Goal: Task Accomplishment & Management: Use online tool/utility

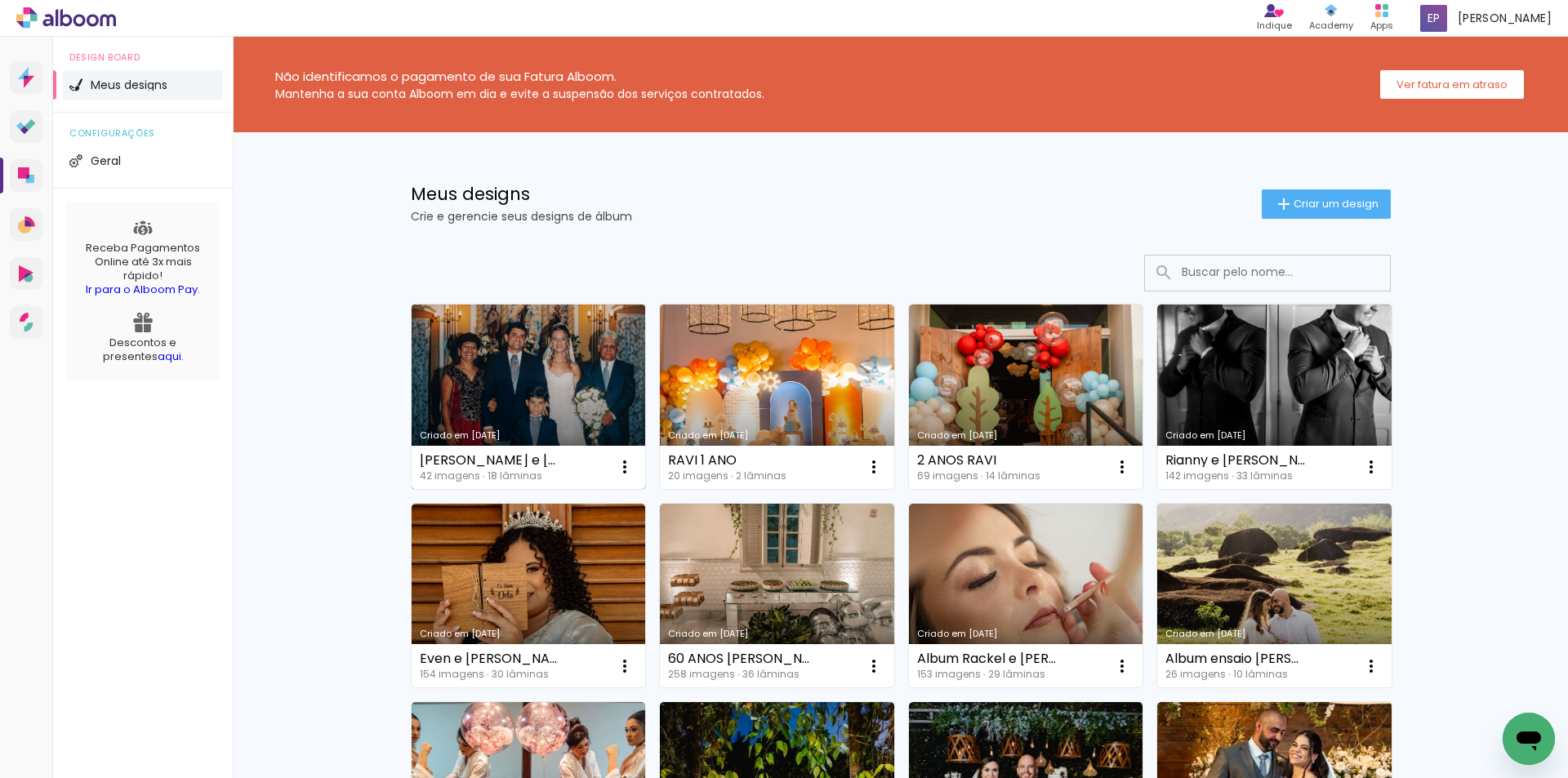
click at [591, 392] on link "Criado em [DATE]" at bounding box center [529, 396] width 235 height 185
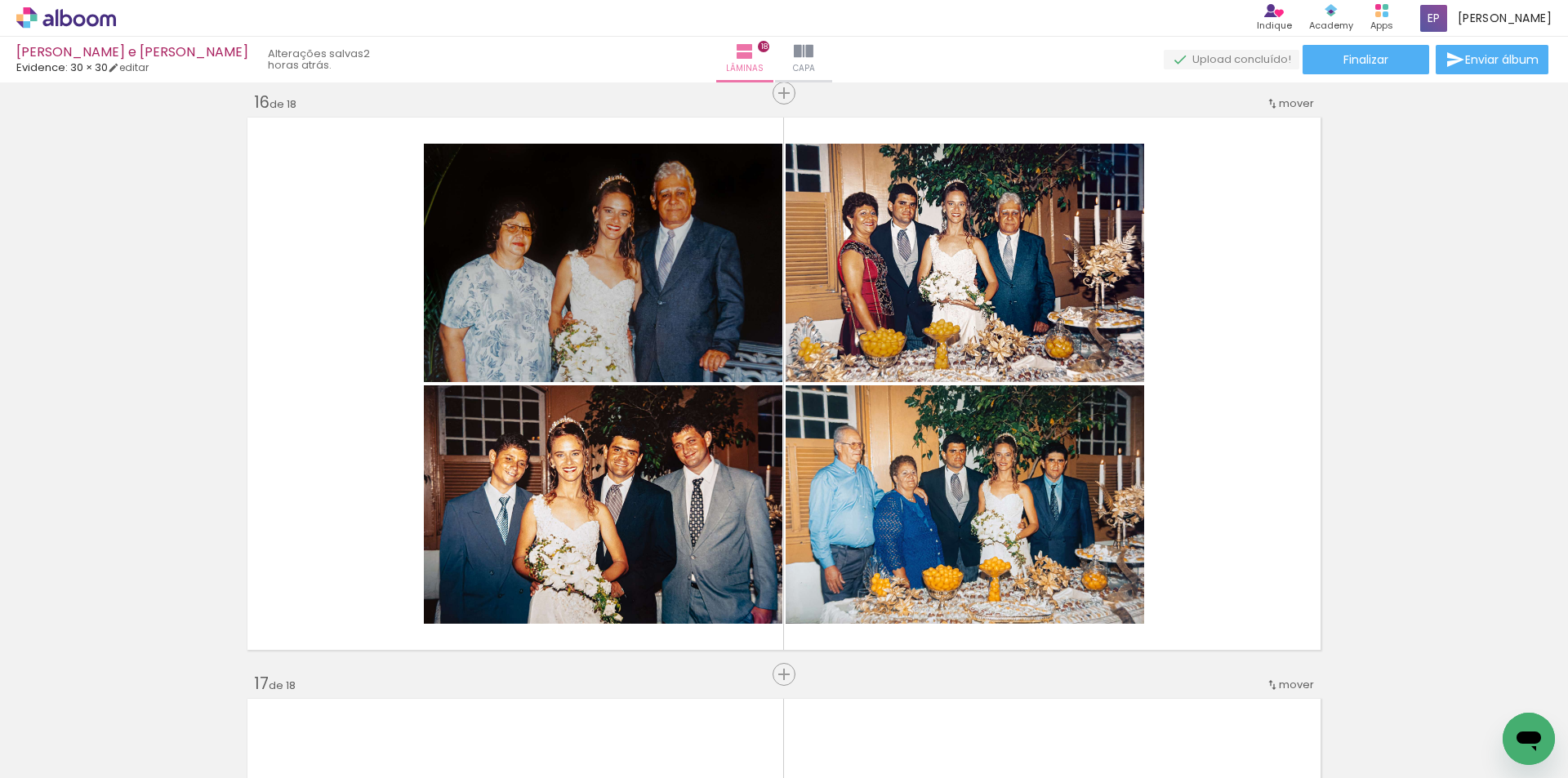
scroll to position [8494, 0]
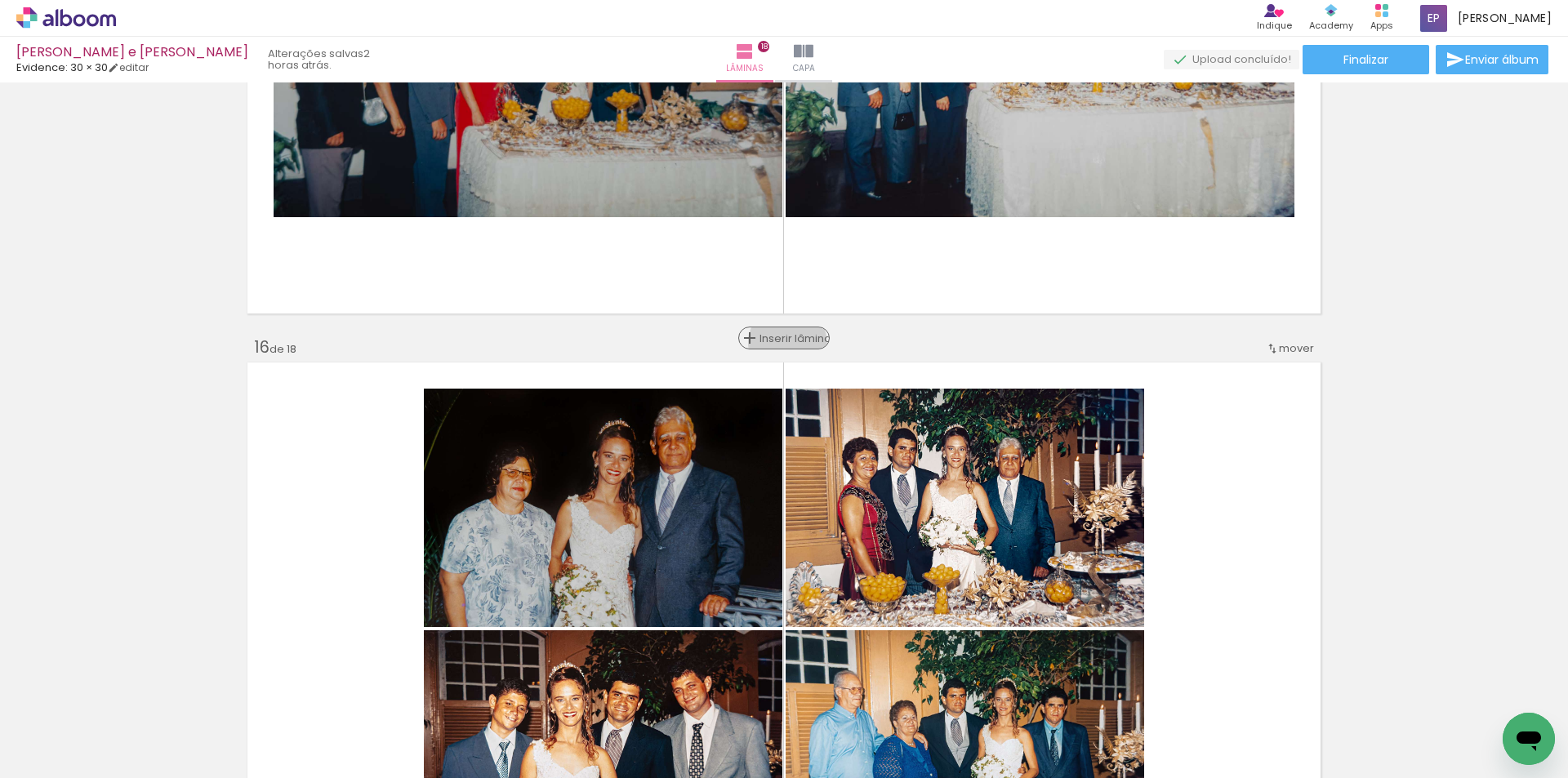
click at [781, 342] on span "Inserir lâmina" at bounding box center [792, 339] width 64 height 10
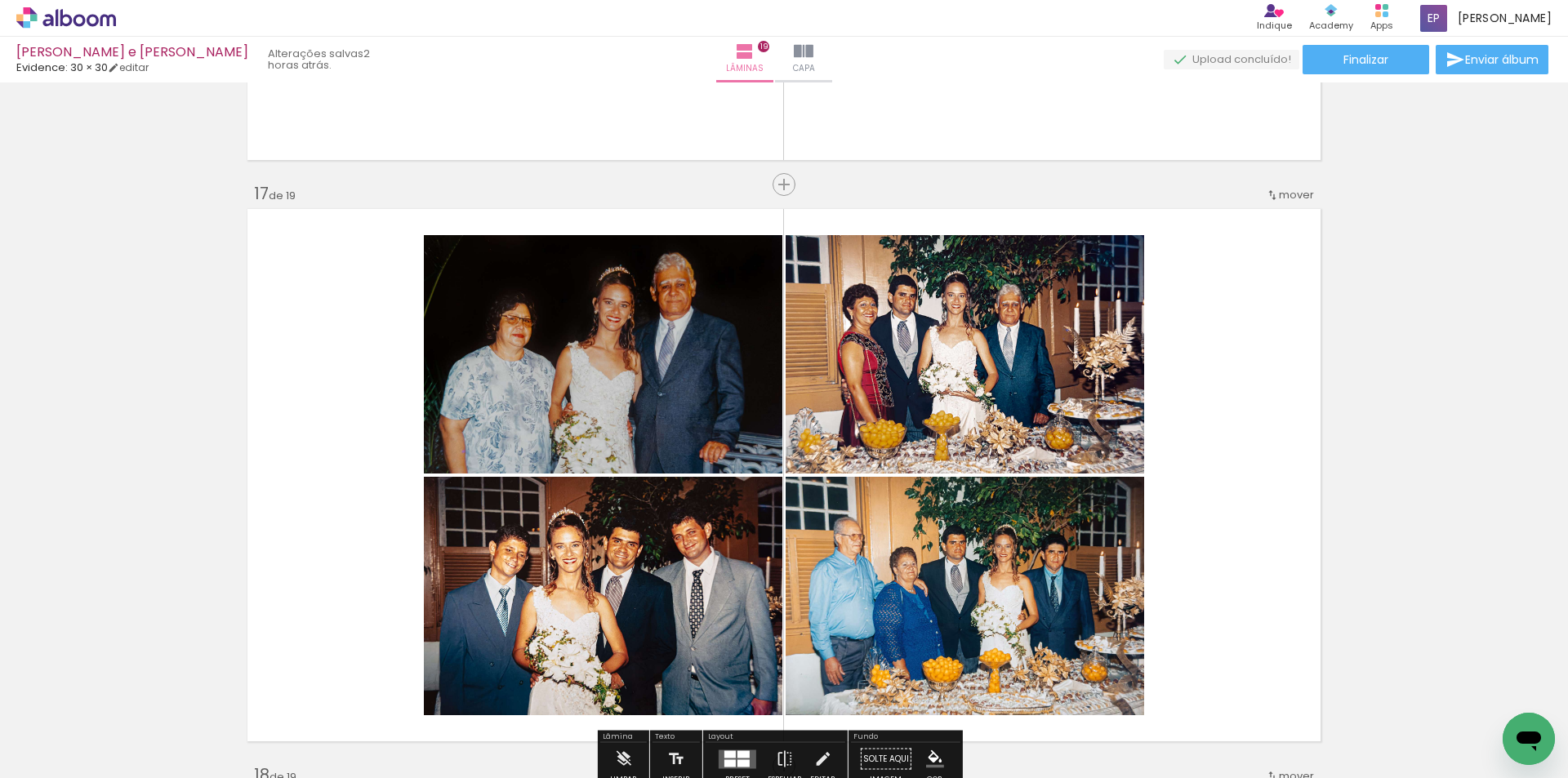
scroll to position [9066, 0]
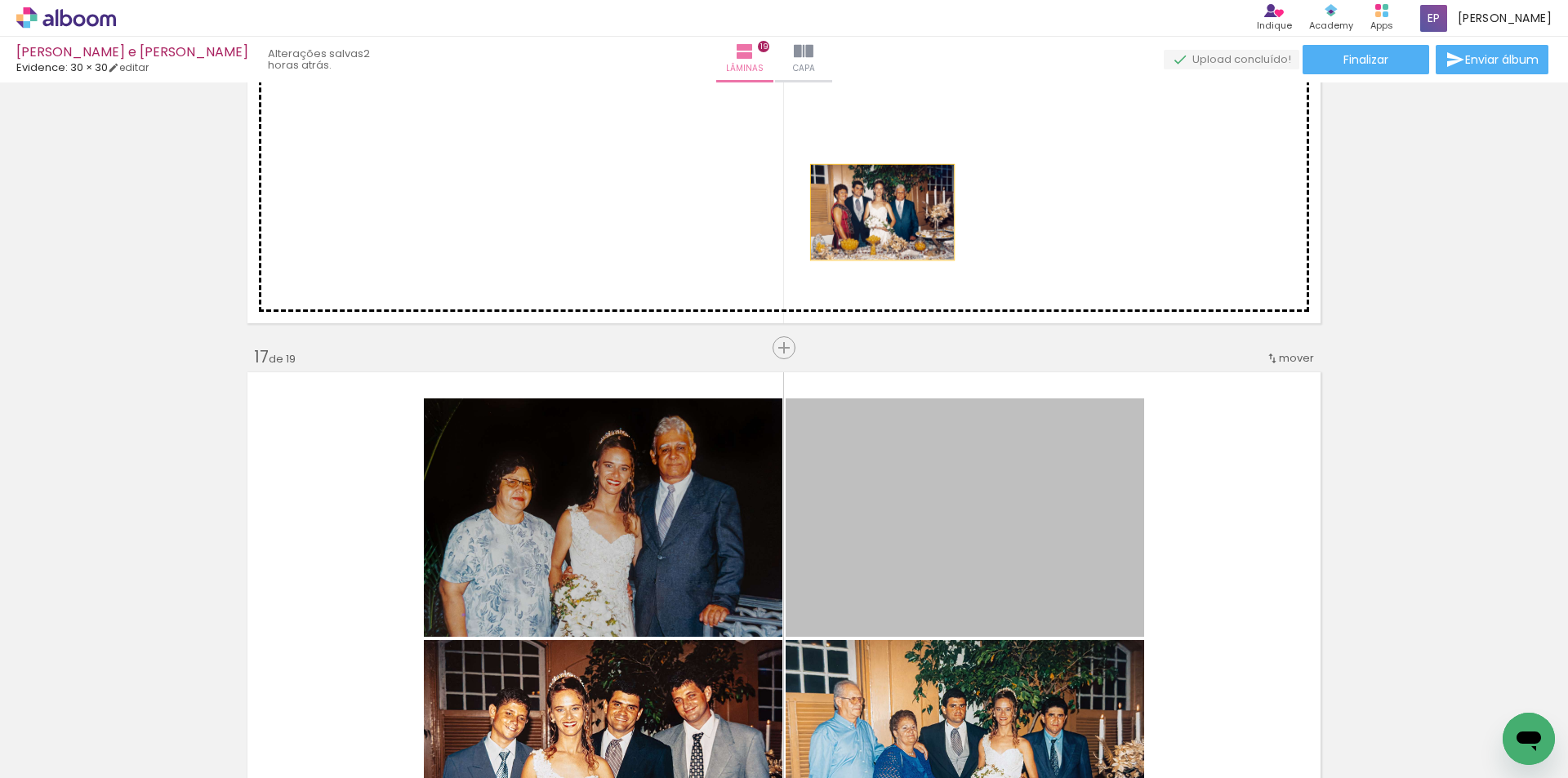
drag, startPoint x: 925, startPoint y: 528, endPoint x: 876, endPoint y: 212, distance: 319.8
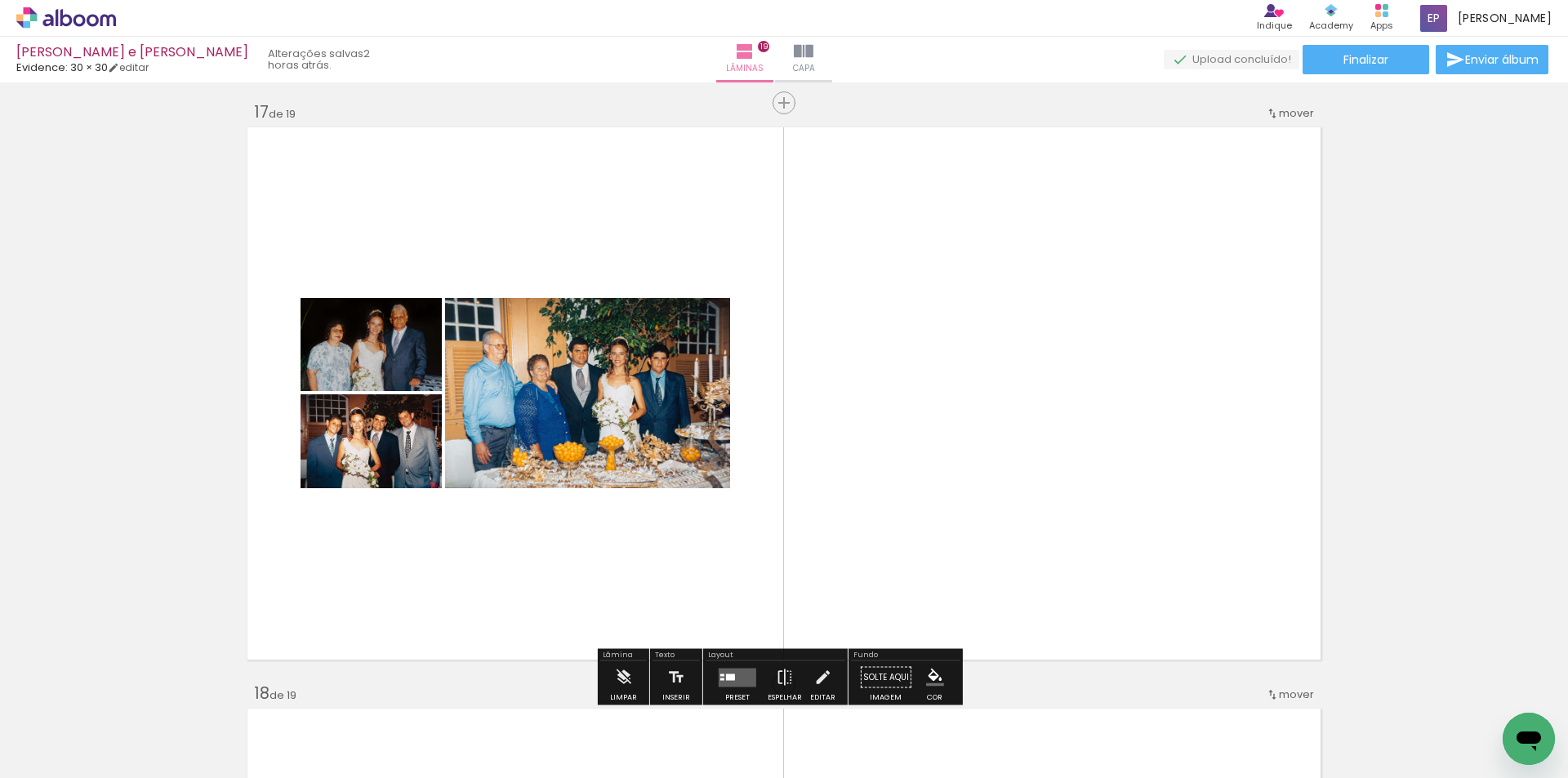
scroll to position [9229, 0]
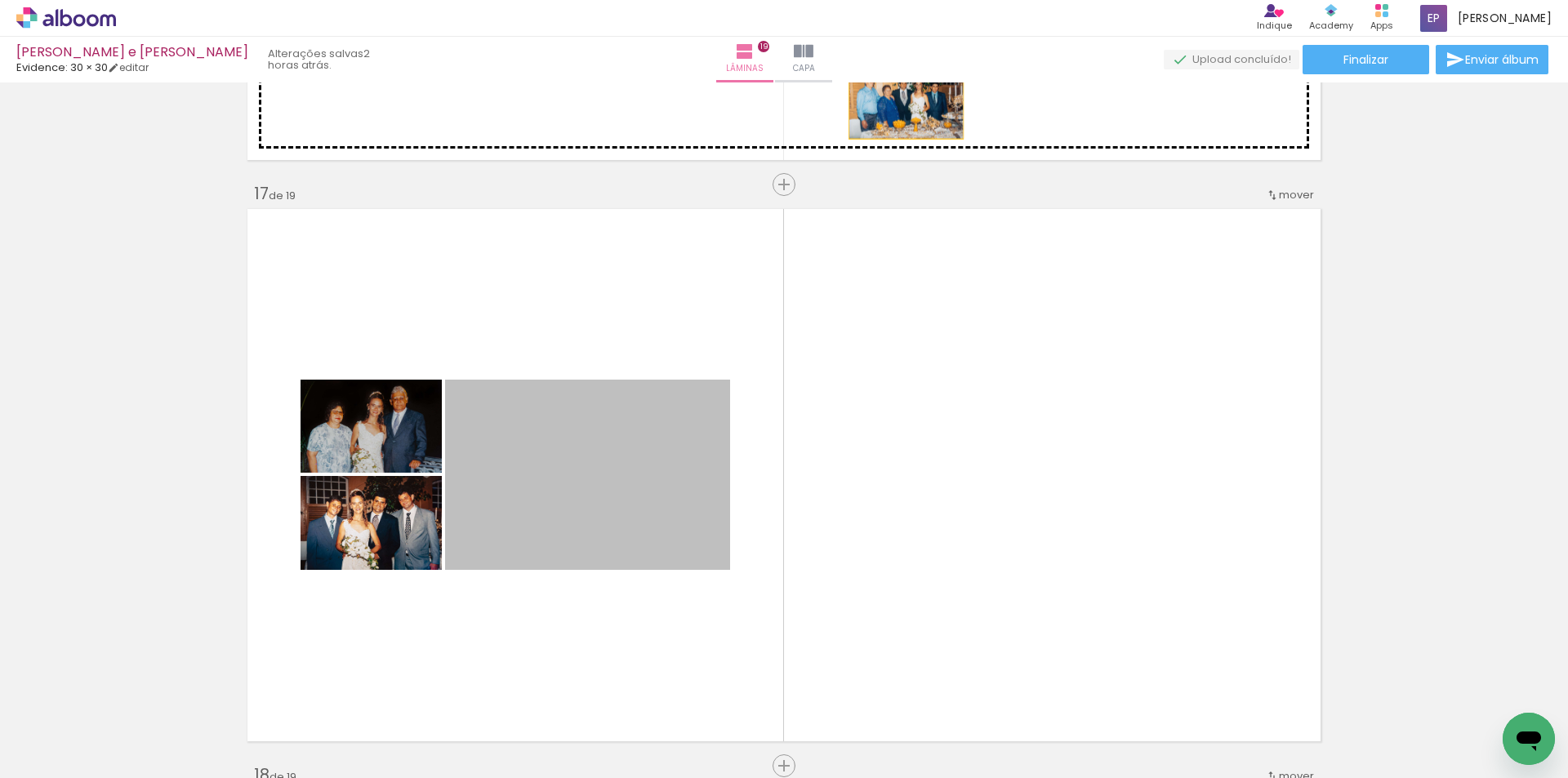
drag, startPoint x: 623, startPoint y: 499, endPoint x: 905, endPoint y: 96, distance: 491.9
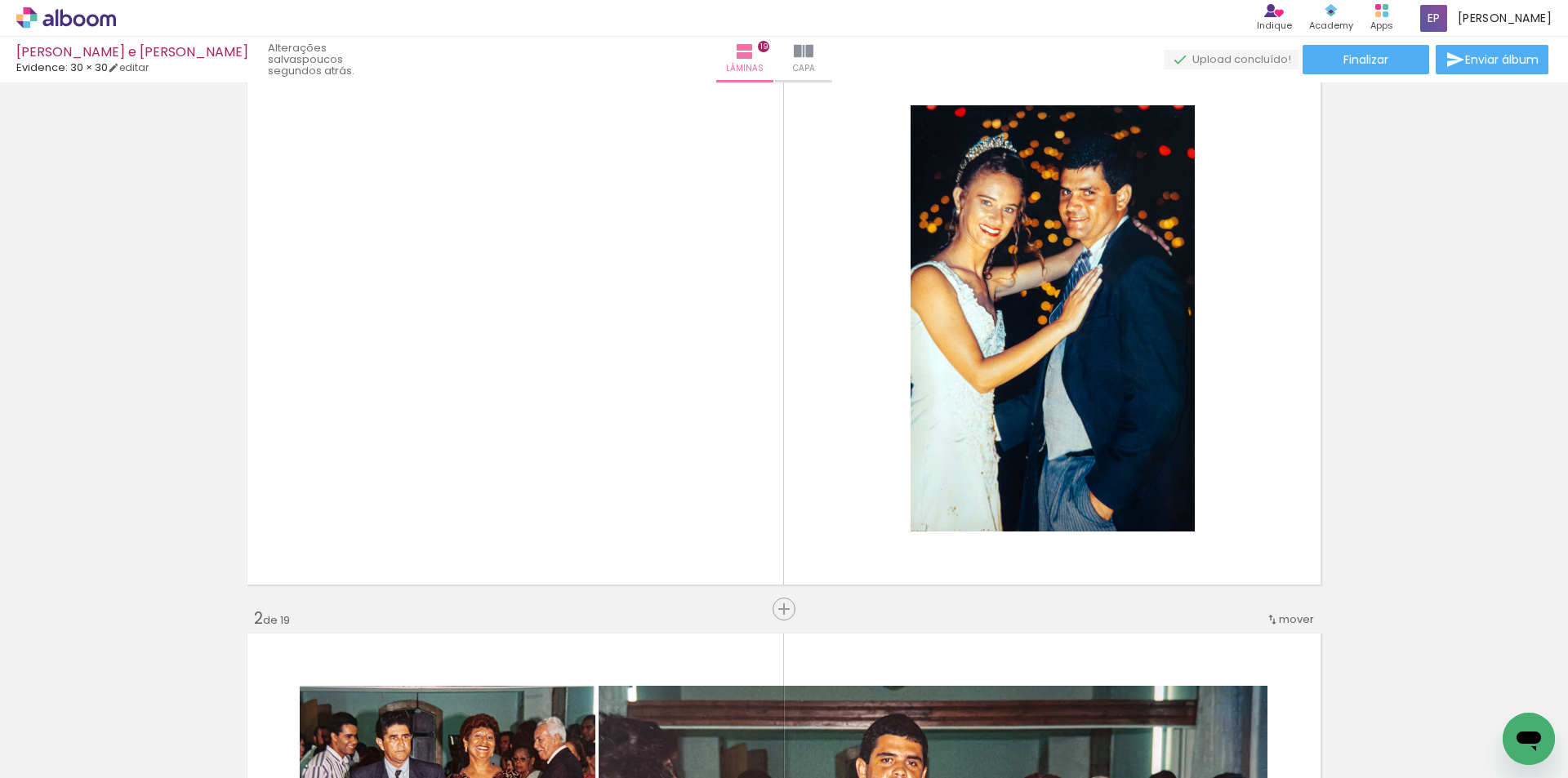
scroll to position [0, 0]
